Goal: Transaction & Acquisition: Purchase product/service

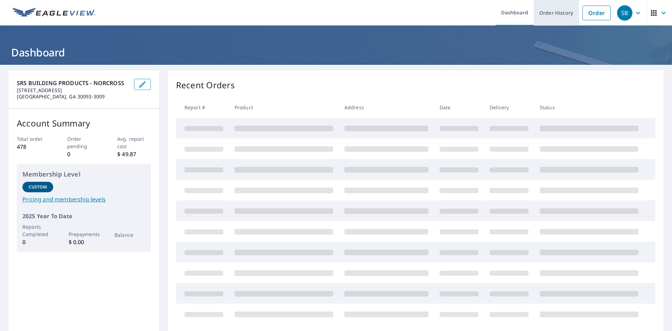
click at [552, 15] on link "Order History" at bounding box center [556, 13] width 45 height 26
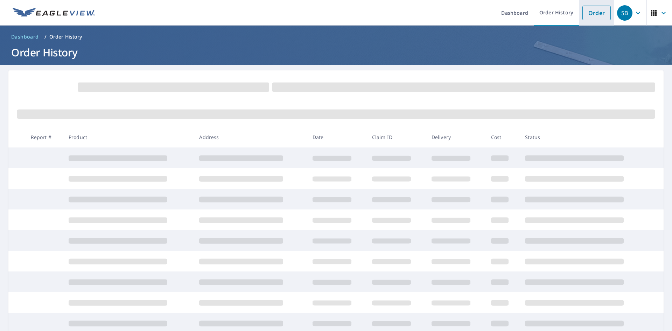
click at [591, 10] on link "Order" at bounding box center [596, 13] width 28 height 15
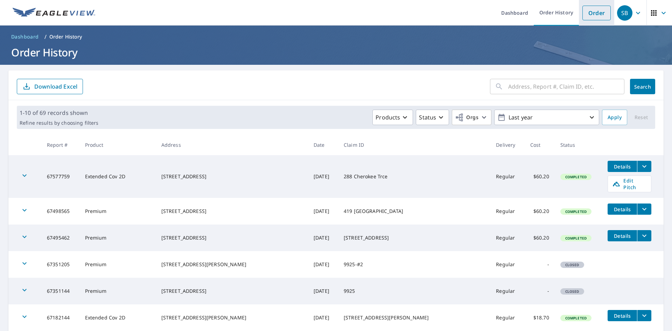
click at [592, 11] on link "Order" at bounding box center [596, 13] width 28 height 15
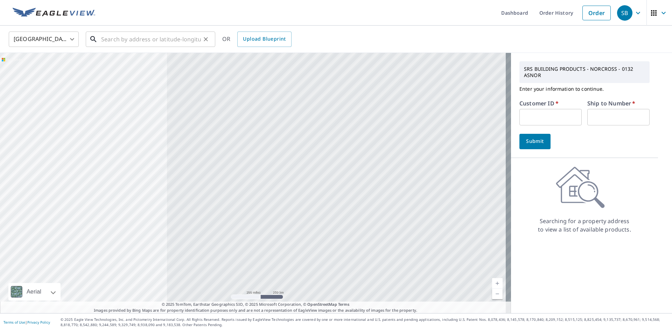
click at [155, 39] on input "text" at bounding box center [151, 39] width 100 height 20
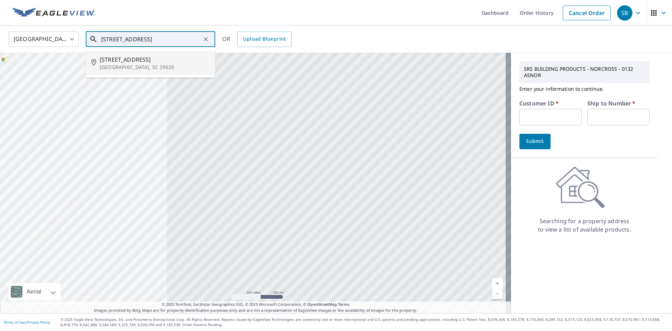
click at [133, 66] on p "[GEOGRAPHIC_DATA], SC 29620" at bounding box center [155, 67] width 110 height 7
type input "[STREET_ADDRESS]"
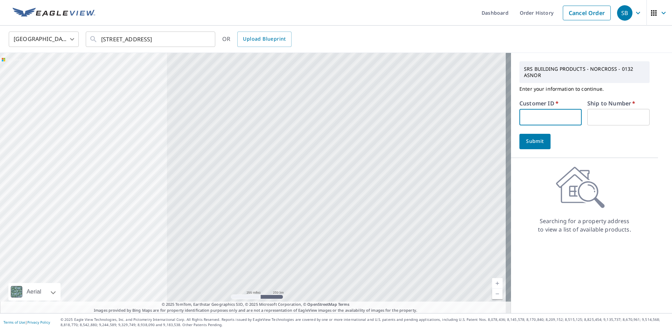
click at [533, 119] on input "text" at bounding box center [550, 117] width 62 height 16
type input "Jrl132"
click at [591, 121] on input "text" at bounding box center [618, 117] width 62 height 16
type input "1"
click at [531, 140] on span "Submit" at bounding box center [535, 141] width 20 height 9
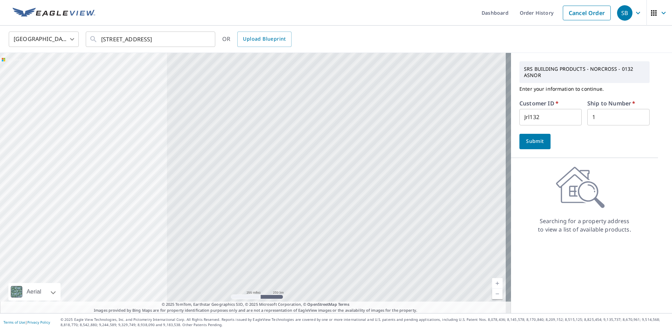
click at [525, 139] on span "Submit" at bounding box center [535, 141] width 20 height 9
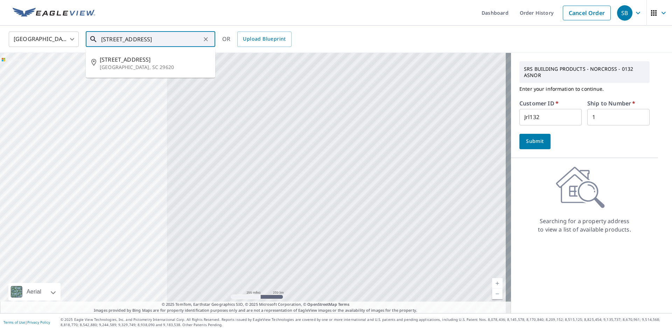
click at [201, 41] on input "[STREET_ADDRESS]" at bounding box center [151, 39] width 100 height 20
click at [110, 68] on p "[GEOGRAPHIC_DATA], SC 29620" at bounding box center [155, 67] width 110 height 7
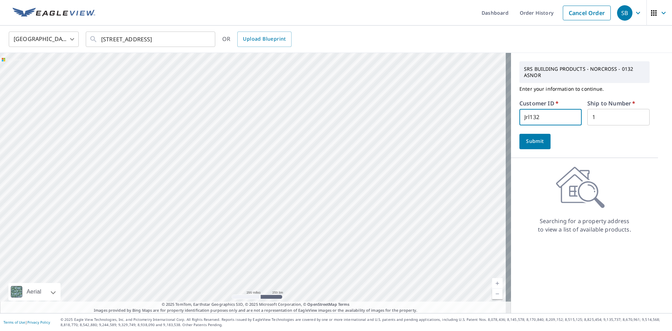
drag, startPoint x: 552, startPoint y: 119, endPoint x: 479, endPoint y: 117, distance: 72.5
click at [479, 117] on div "Aerial Road A standard road map Aerial A detailed look from above Labels Labels…" at bounding box center [336, 183] width 672 height 260
type input "JRL132"
click at [525, 142] on span "Submit" at bounding box center [535, 141] width 20 height 9
click at [572, 19] on link "Cancel Order" at bounding box center [587, 13] width 48 height 15
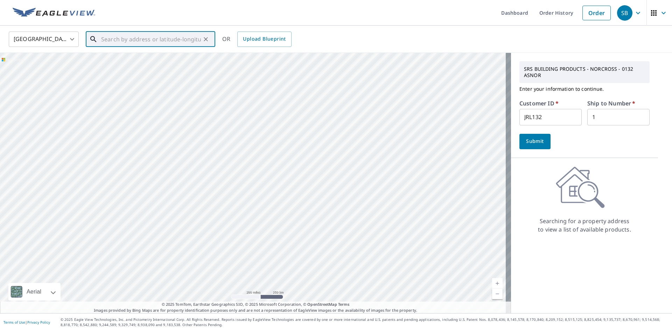
click at [173, 37] on input "text" at bounding box center [151, 39] width 100 height 20
click at [135, 64] on p "[GEOGRAPHIC_DATA], SC 29620" at bounding box center [155, 67] width 110 height 7
type input "[STREET_ADDRESS]"
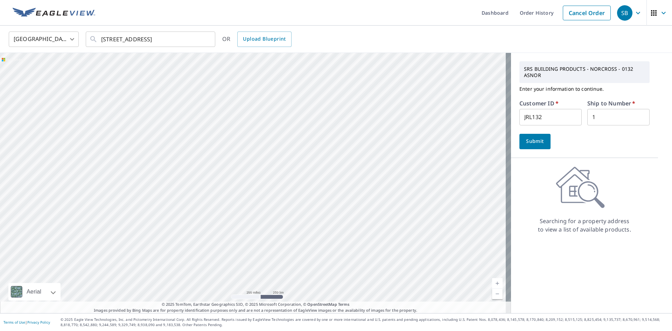
click at [547, 119] on input "JRL132" at bounding box center [550, 117] width 62 height 16
click at [527, 140] on span "Submit" at bounding box center [535, 141] width 20 height 9
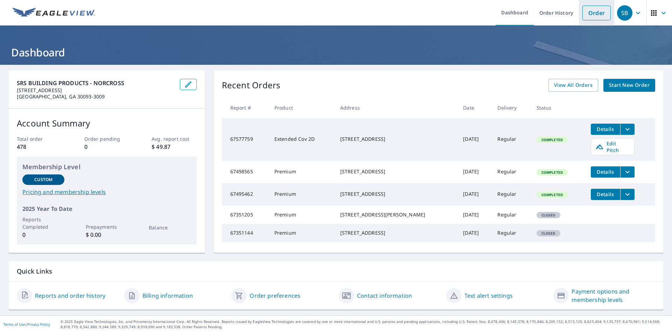
click at [594, 12] on link "Order" at bounding box center [596, 13] width 28 height 15
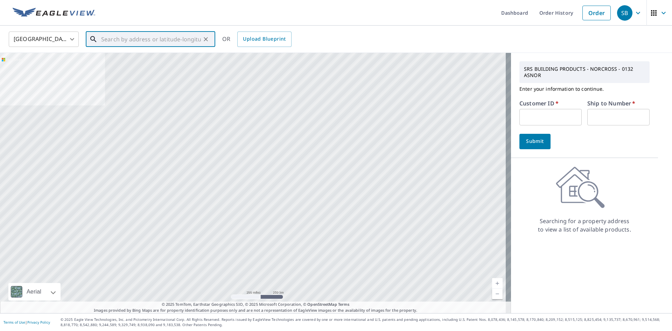
click at [176, 40] on input "text" at bounding box center [151, 39] width 100 height 20
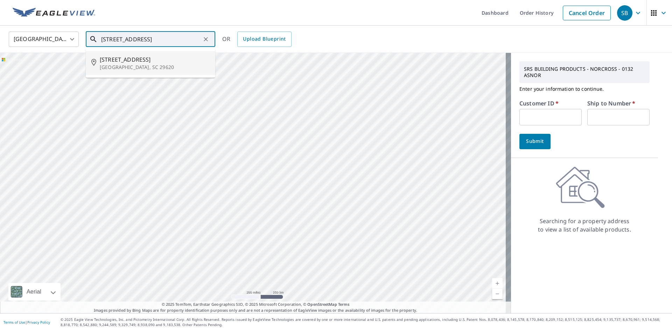
click at [127, 60] on span "[STREET_ADDRESS]" at bounding box center [155, 59] width 110 height 8
type input "[STREET_ADDRESS]"
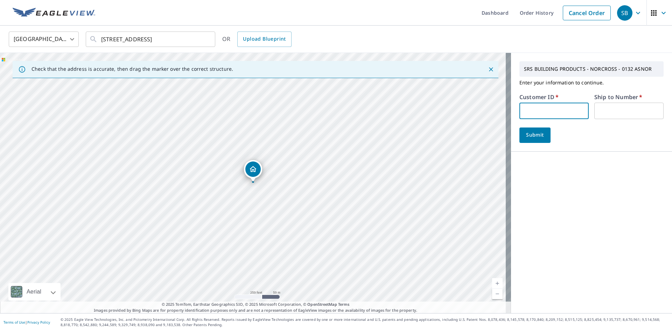
click at [532, 114] on input "text" at bounding box center [553, 111] width 69 height 16
type input "JRL132"
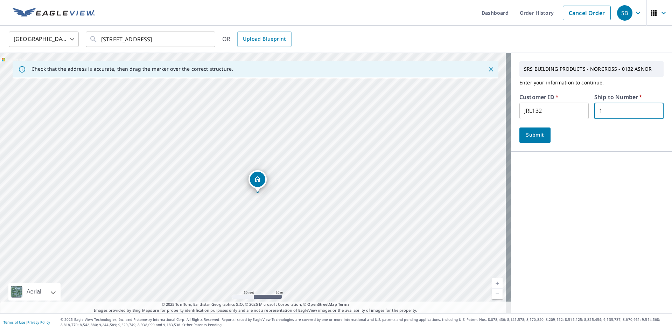
type input "1"
click at [525, 133] on span "Submit" at bounding box center [535, 135] width 20 height 9
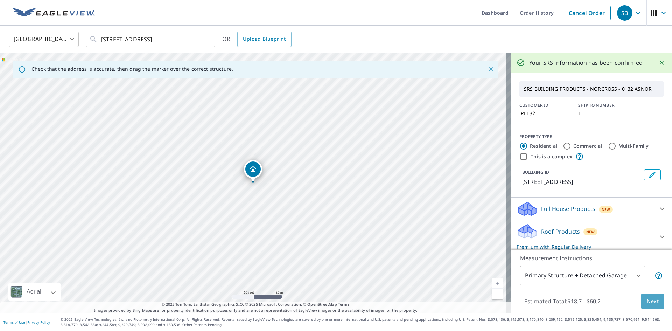
click at [647, 300] on span "Next" at bounding box center [653, 301] width 12 height 9
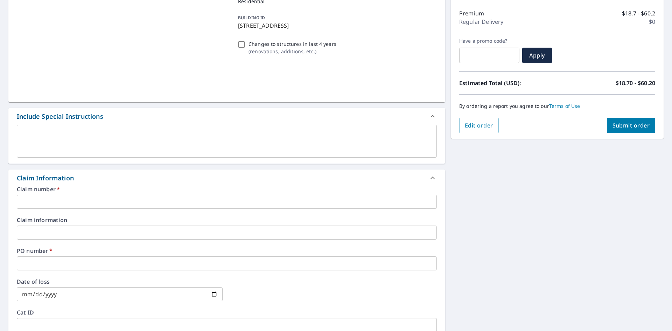
scroll to position [140, 0]
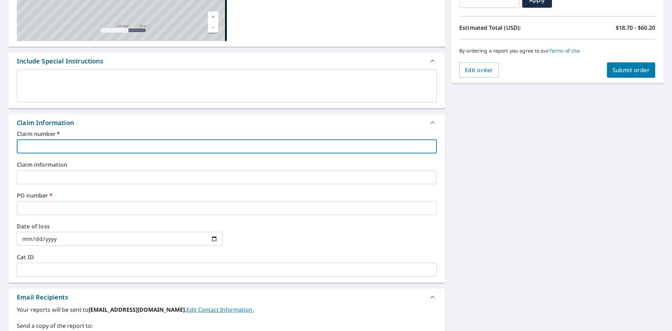
paste input "[STREET_ADDRESS]"
type input "[STREET_ADDRESS]"
checkbox input "true"
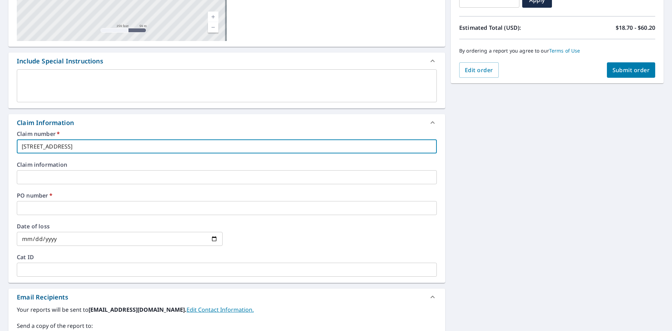
type input "[STREET_ADDRESS]"
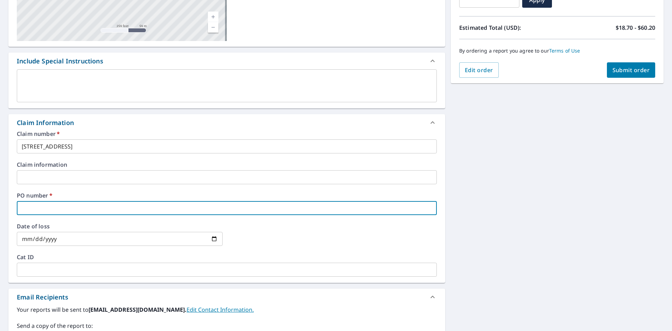
paste input "[STREET_ADDRESS]"
type input "[STREET_ADDRESS]"
checkbox input "true"
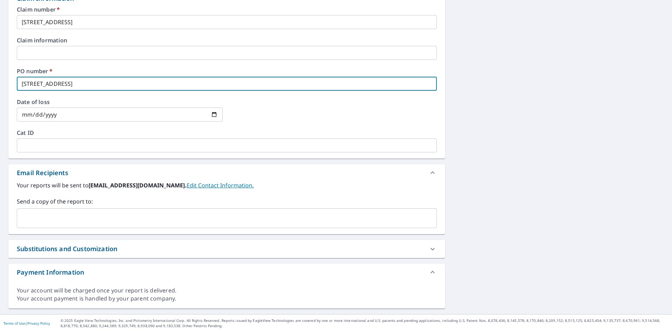
scroll to position [265, 0]
type input "[STREET_ADDRESS]"
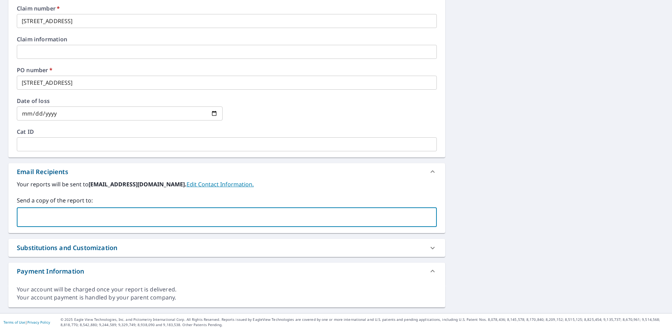
click at [66, 213] on input "text" at bounding box center [221, 216] width 403 height 13
type input "bradley.anyan@superiordistribution.net"
checkbox input "true"
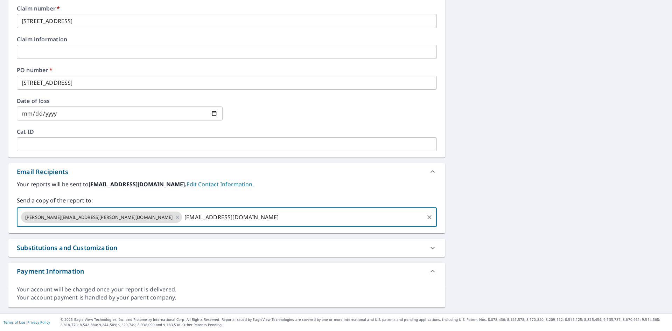
type input "ORDERSNORCROSS@SRSBUILDINGPRODUCTS.COM"
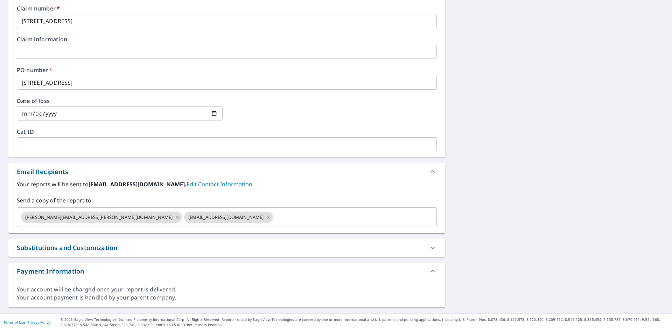
click at [284, 195] on div "Your reports will be sent to asnor0132@srsicorp.com. Edit Contact Information. …" at bounding box center [227, 203] width 420 height 47
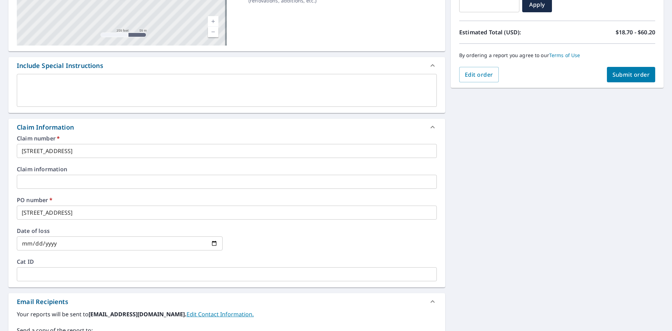
scroll to position [20, 0]
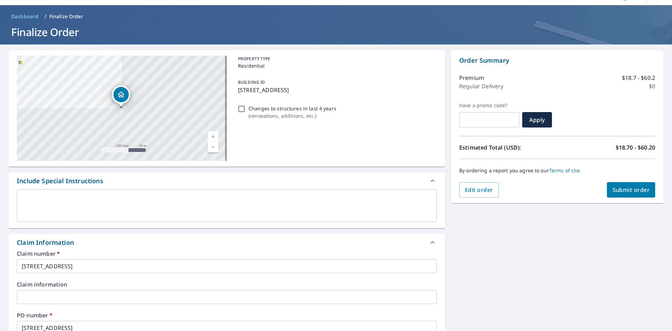
click at [619, 188] on span "Submit order" at bounding box center [630, 190] width 37 height 8
checkbox input "true"
